Goal: Information Seeking & Learning: Learn about a topic

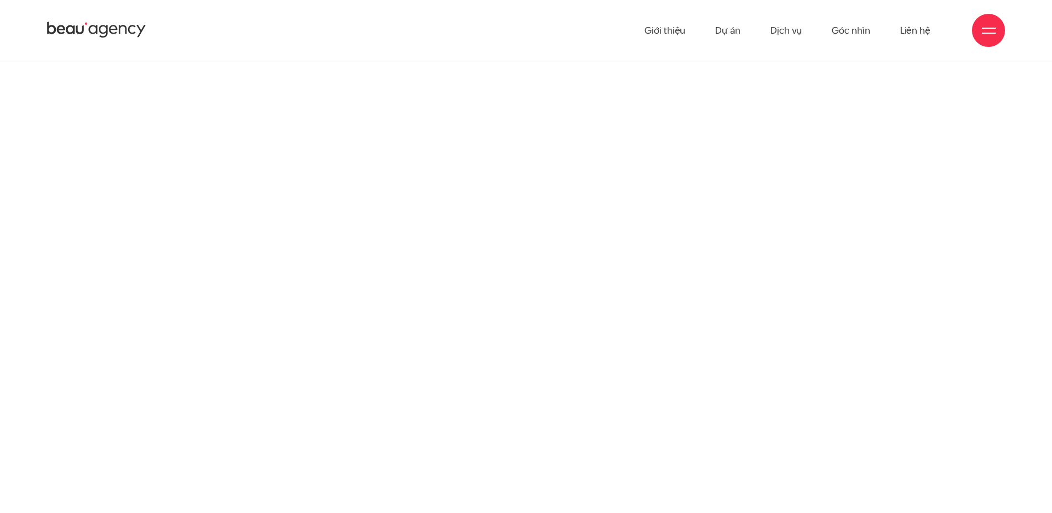
scroll to position [985, 0]
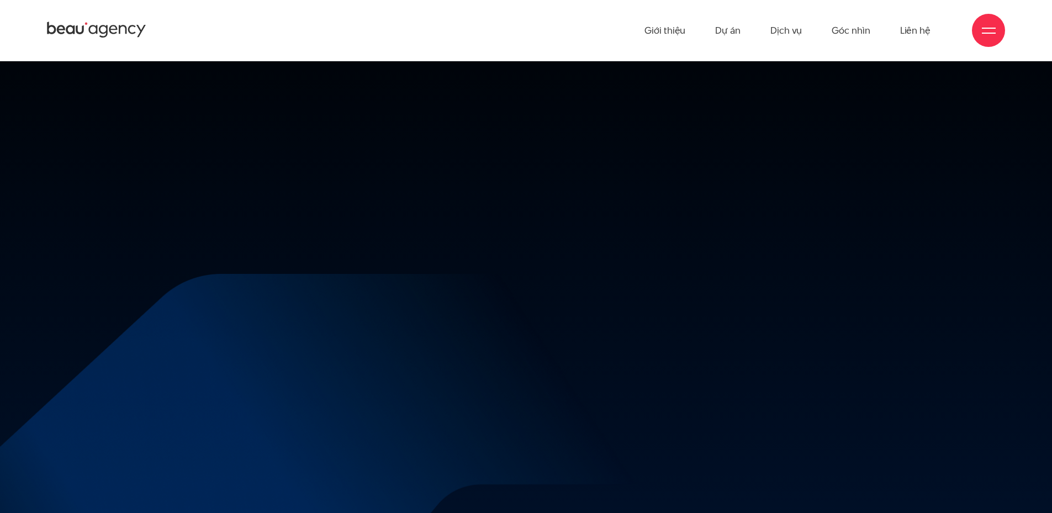
scroll to position [12344, 0]
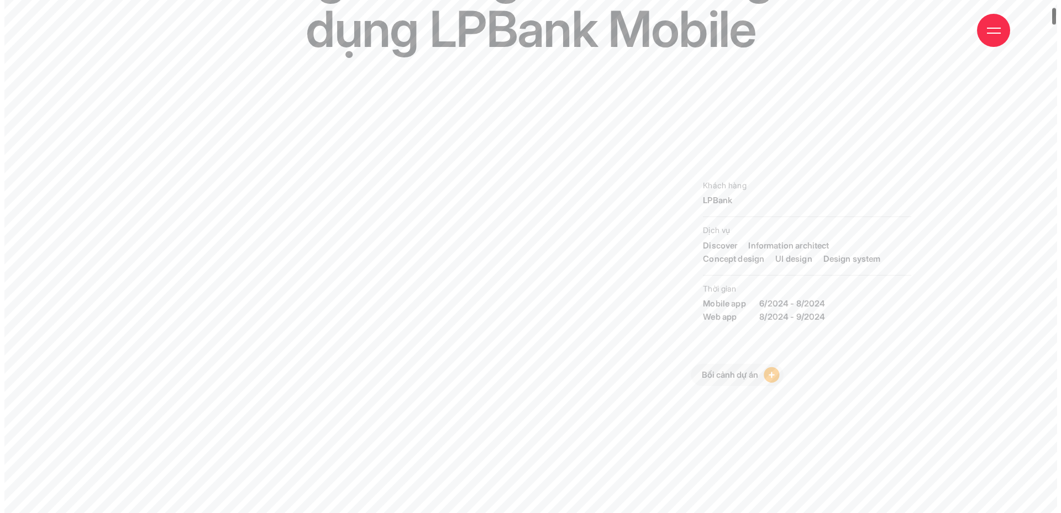
scroll to position [387, 0]
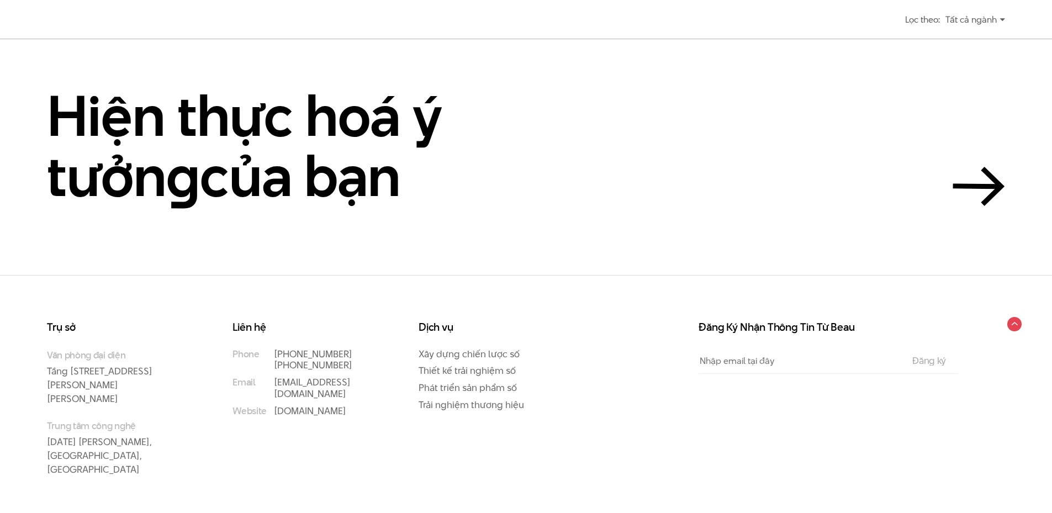
scroll to position [754, 0]
